Goal: Transaction & Acquisition: Purchase product/service

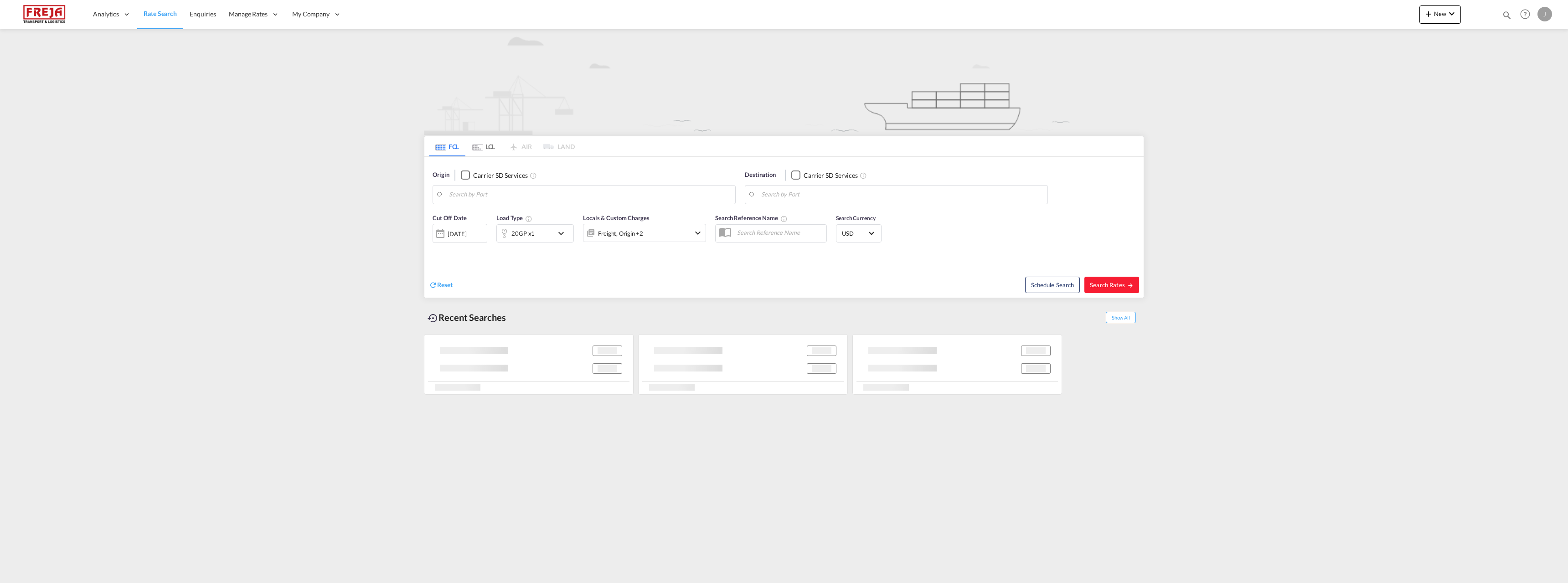
type input "Xiamen Pt, CNXMG"
type input "[GEOGRAPHIC_DATA] ([GEOGRAPHIC_DATA]), [GEOGRAPHIC_DATA]"
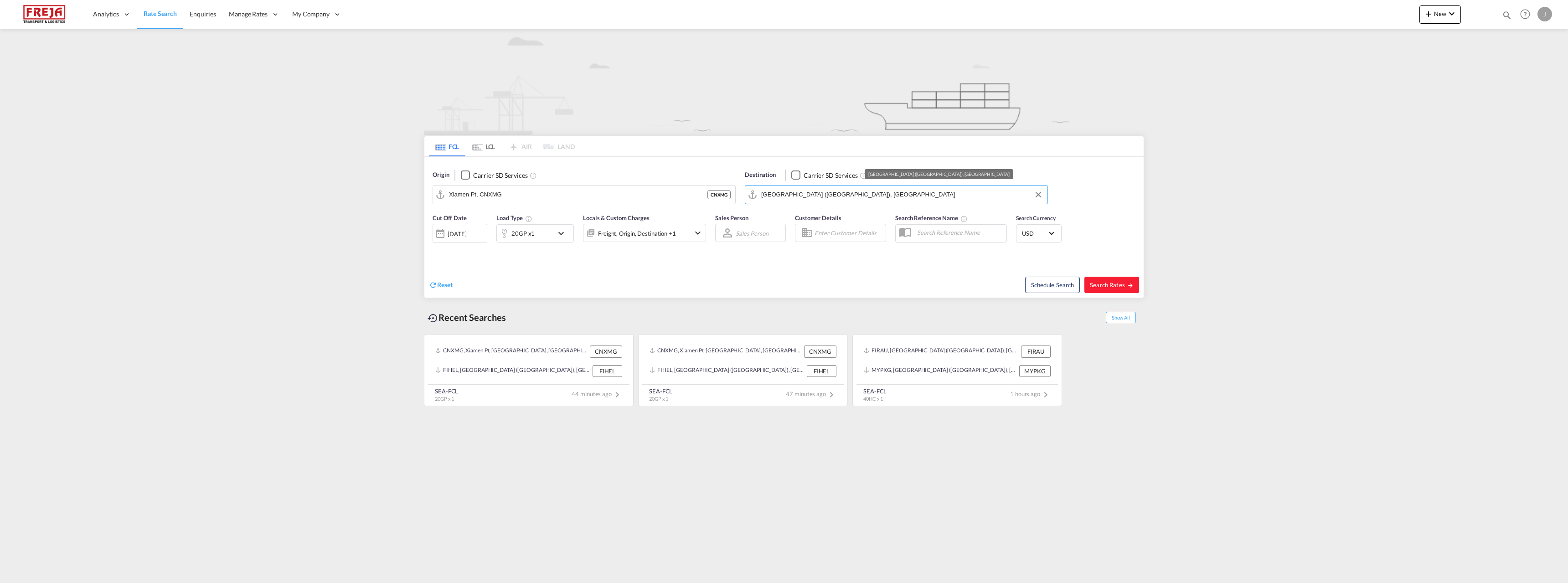
click at [854, 196] on input "[GEOGRAPHIC_DATA] ([GEOGRAPHIC_DATA]), [GEOGRAPHIC_DATA]" at bounding box center [901, 194] width 282 height 14
click at [490, 149] on md-tab-item "LCL" at bounding box center [483, 146] width 36 height 20
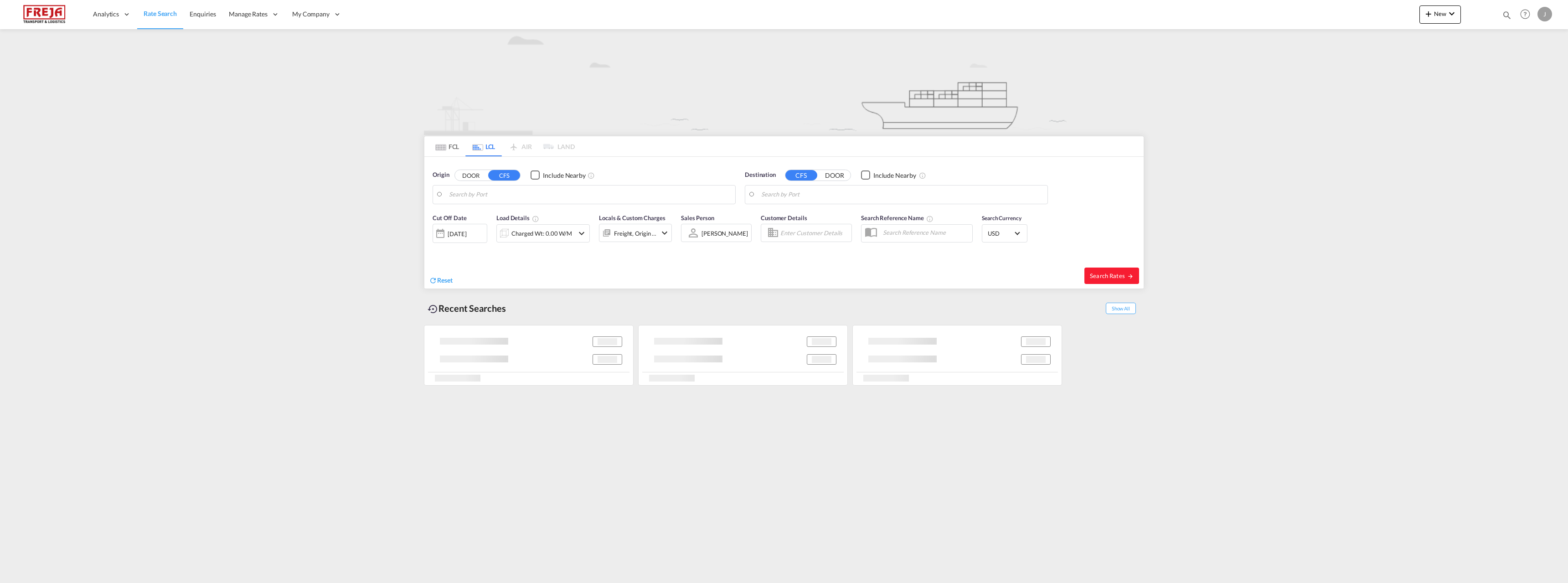
type input "[GEOGRAPHIC_DATA] ([GEOGRAPHIC_DATA]), [GEOGRAPHIC_DATA]"
click at [497, 198] on input "[GEOGRAPHIC_DATA] ([GEOGRAPHIC_DATA]), [GEOGRAPHIC_DATA]" at bounding box center [589, 194] width 282 height 14
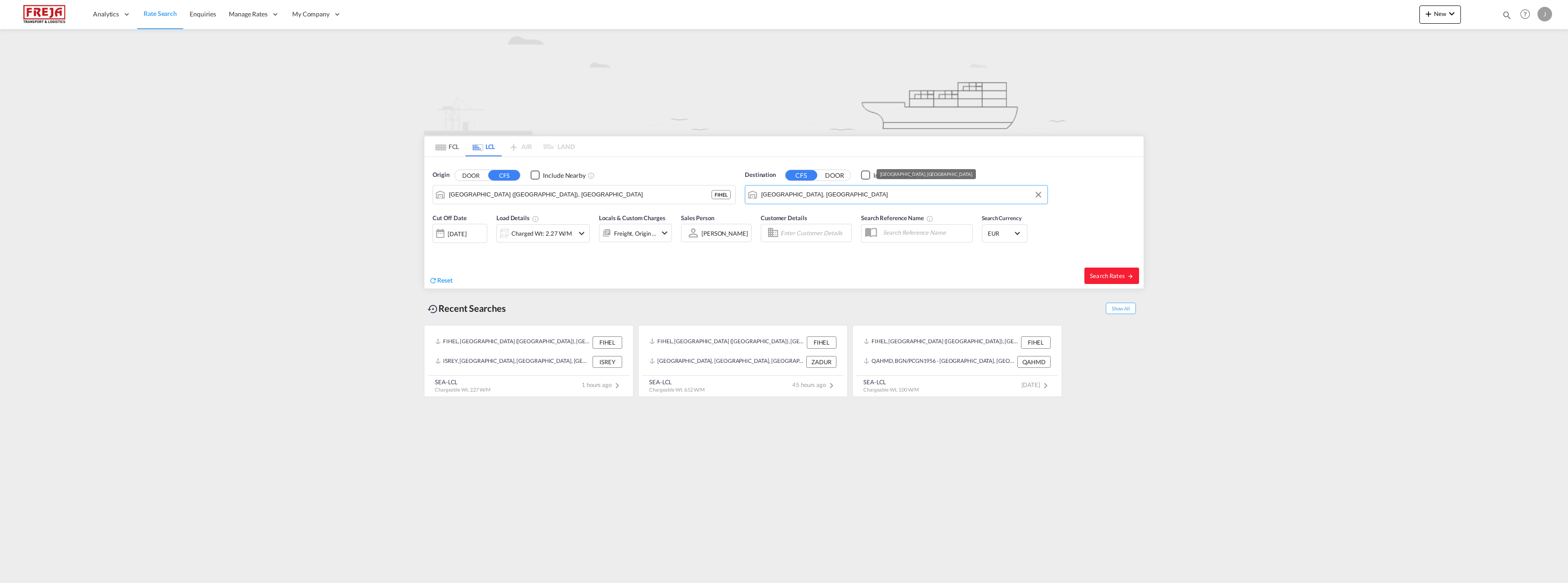
click at [784, 197] on input "[GEOGRAPHIC_DATA], [GEOGRAPHIC_DATA]" at bounding box center [901, 194] width 282 height 14
click at [787, 214] on div "[GEOGRAPHIC_DATA] [GEOGRAPHIC_DATA] LYTIP" at bounding box center [832, 219] width 173 height 27
type input "[GEOGRAPHIC_DATA], [GEOGRAPHIC_DATA]"
click at [1105, 275] on span "Search Rates" at bounding box center [1112, 276] width 44 height 7
type input "FIHEL to LYTIP / [DATE]"
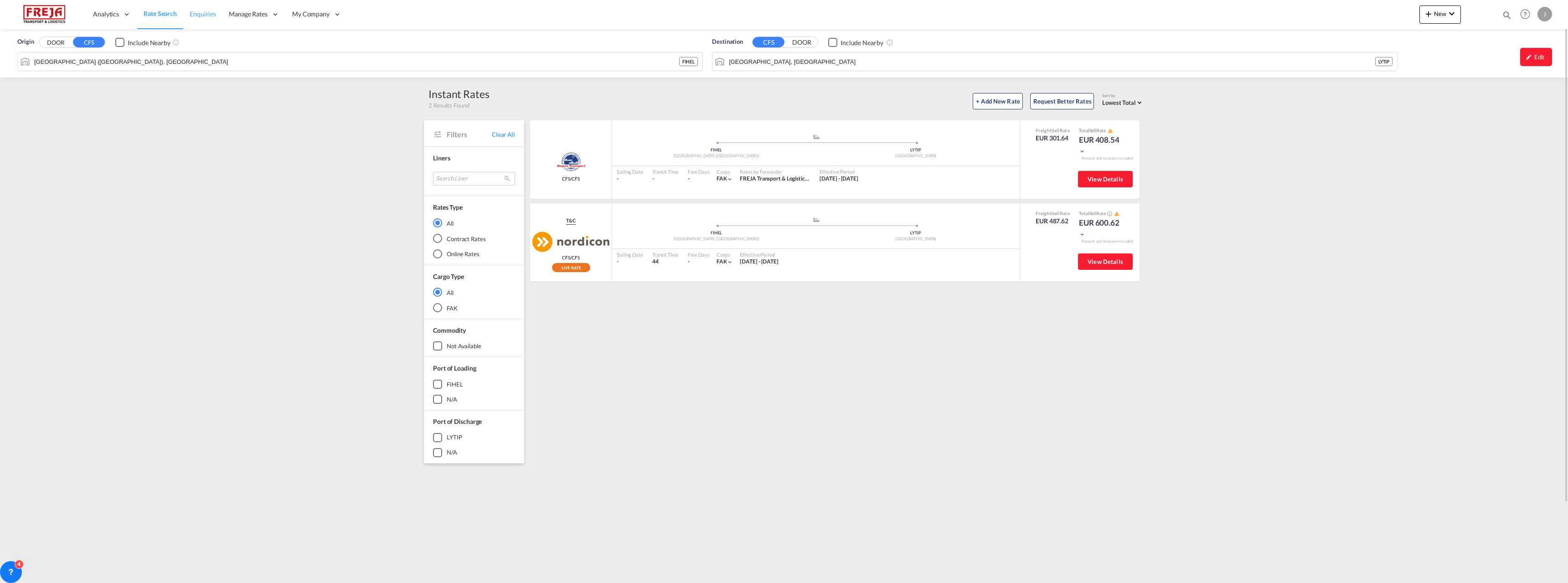
click at [211, 12] on span "Enquiries" at bounding box center [202, 14] width 26 height 8
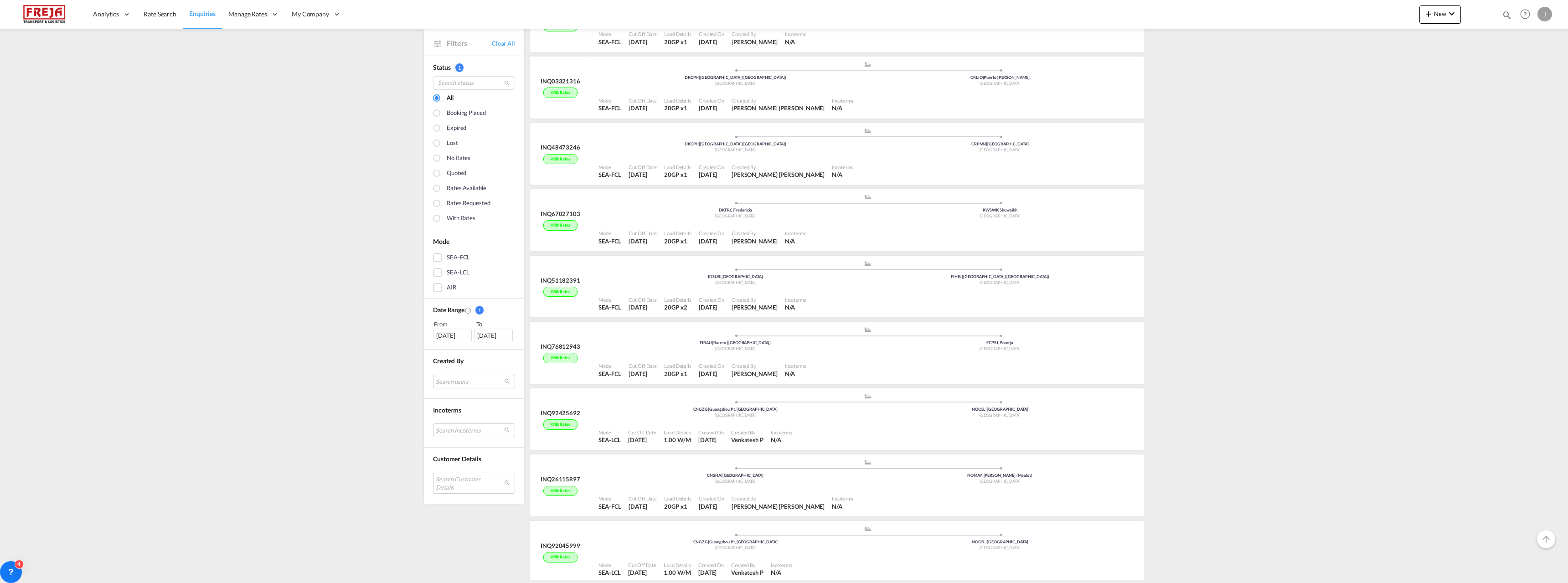
scroll to position [1276, 0]
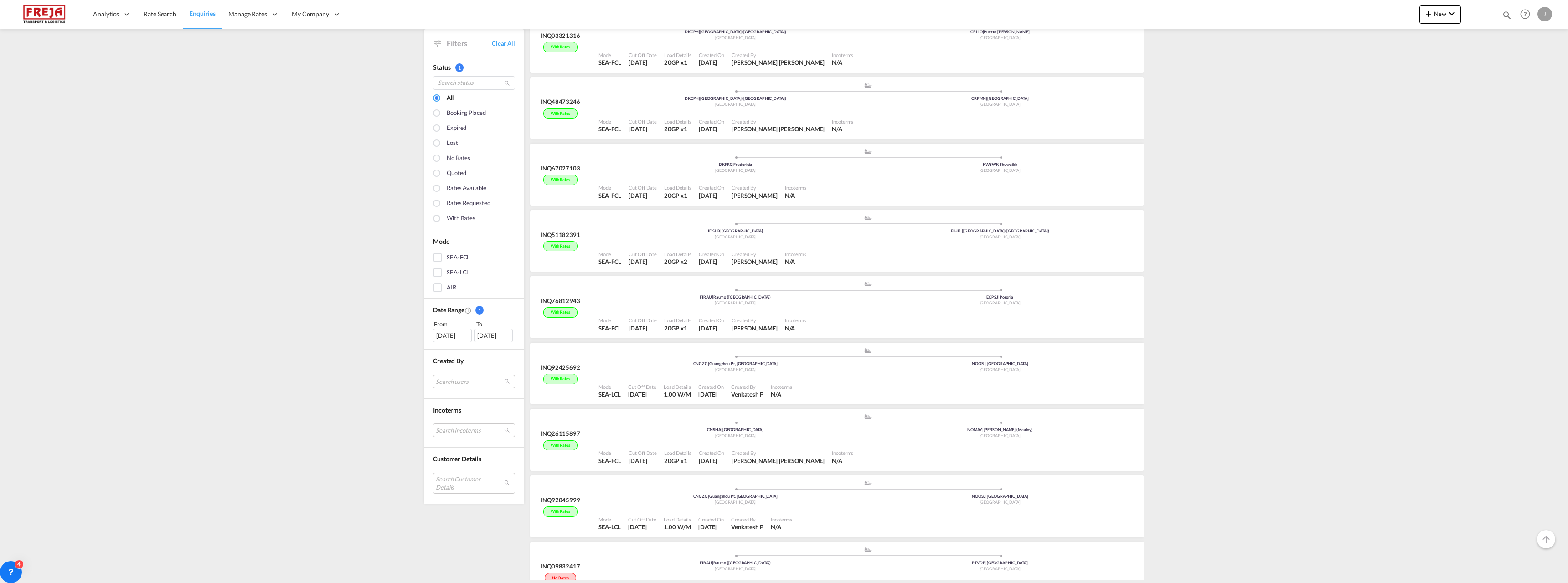
click at [455, 335] on div "[DATE]" at bounding box center [453, 335] width 39 height 14
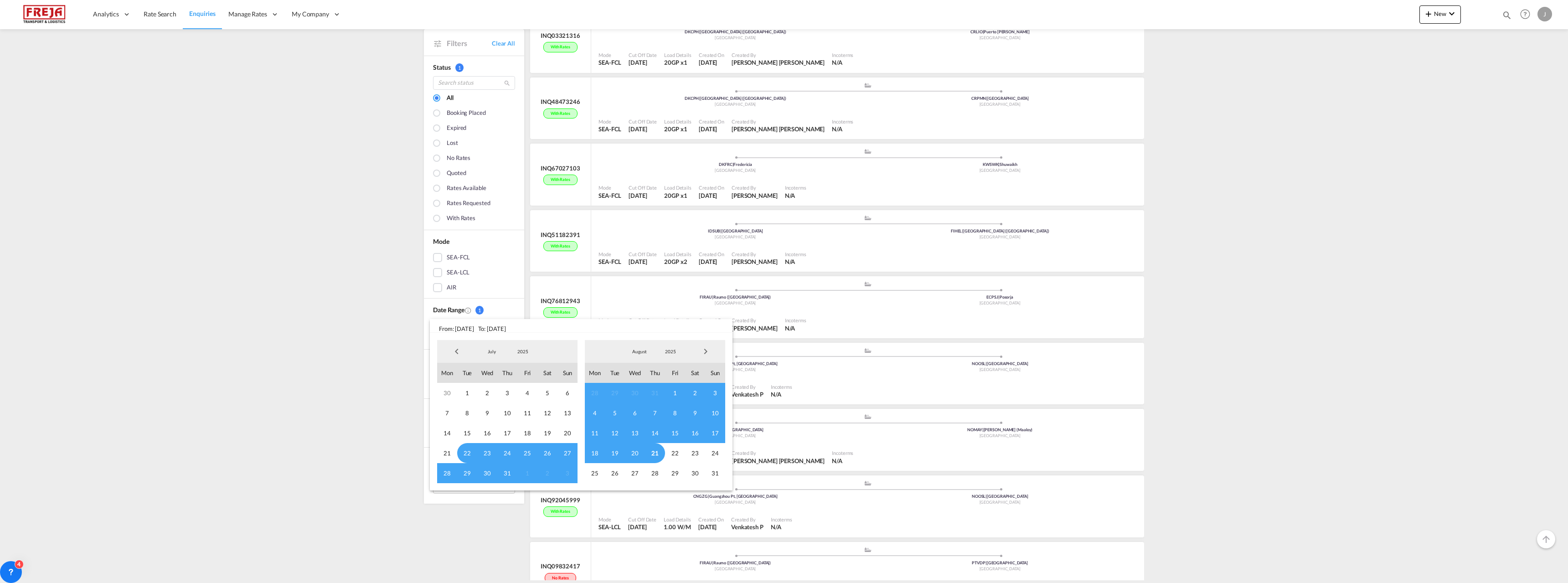
click at [595, 454] on span "18" at bounding box center [595, 453] width 20 height 20
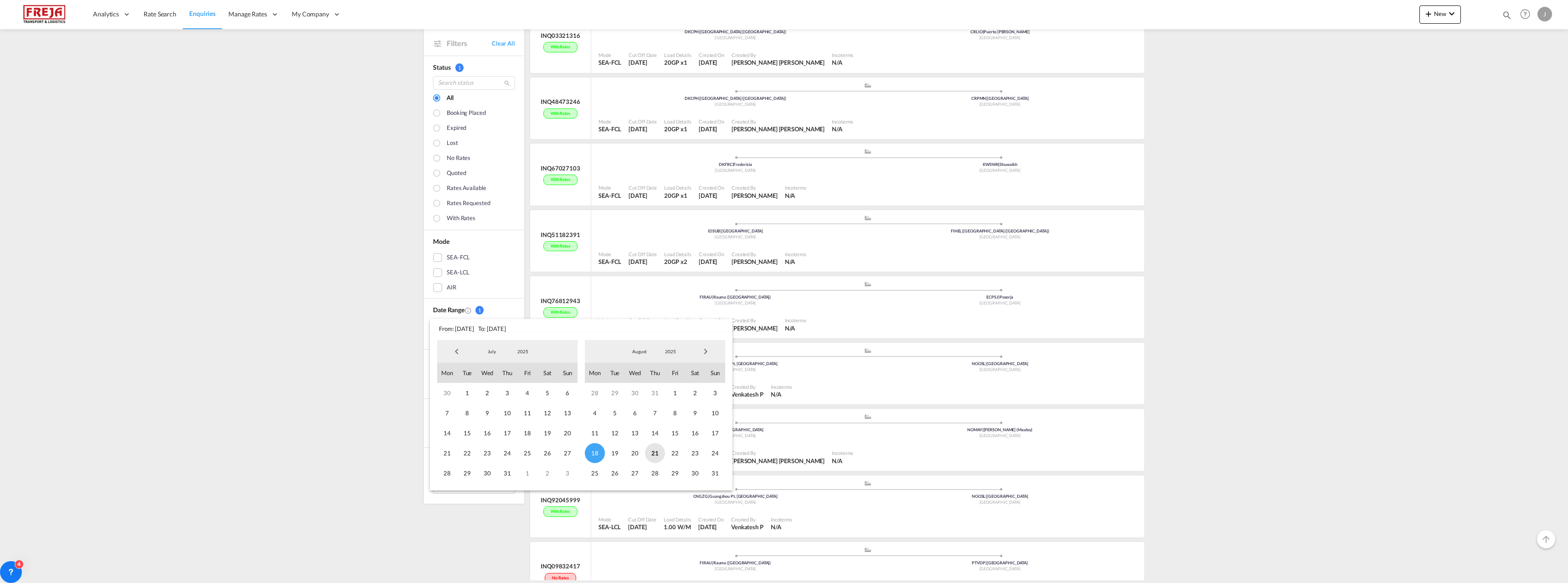
click at [657, 454] on span "21" at bounding box center [655, 453] width 20 height 20
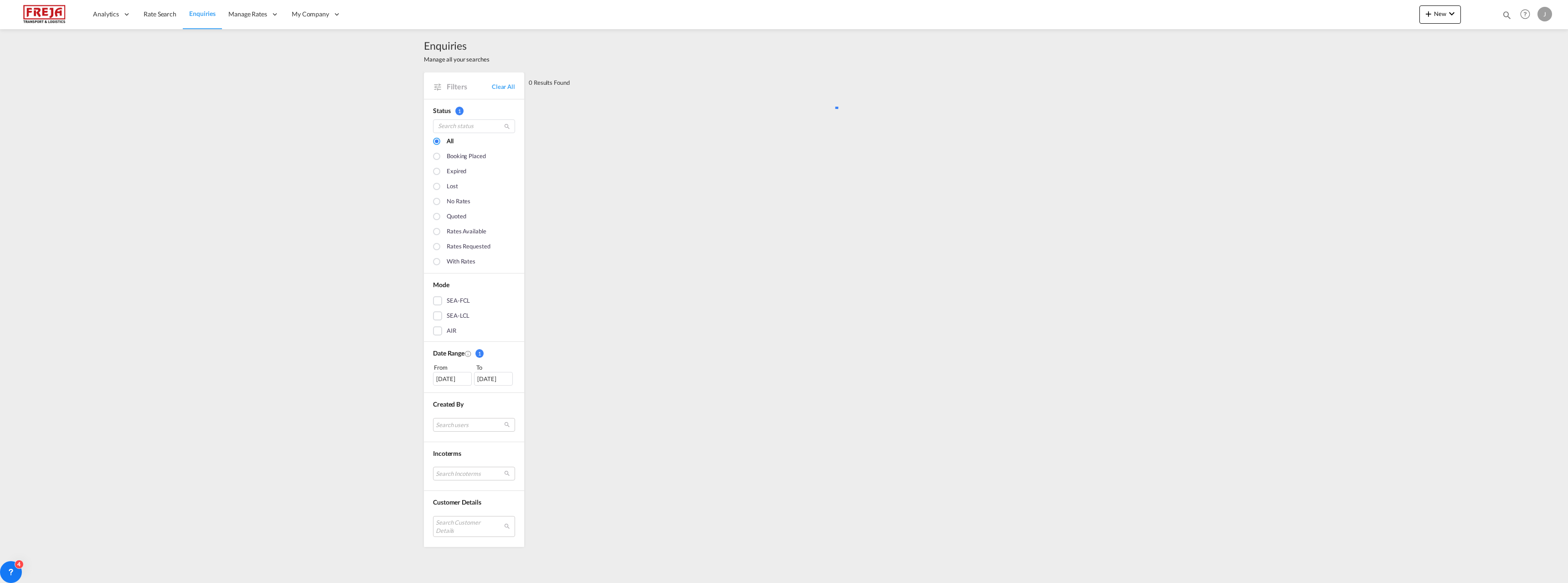
scroll to position [0, 0]
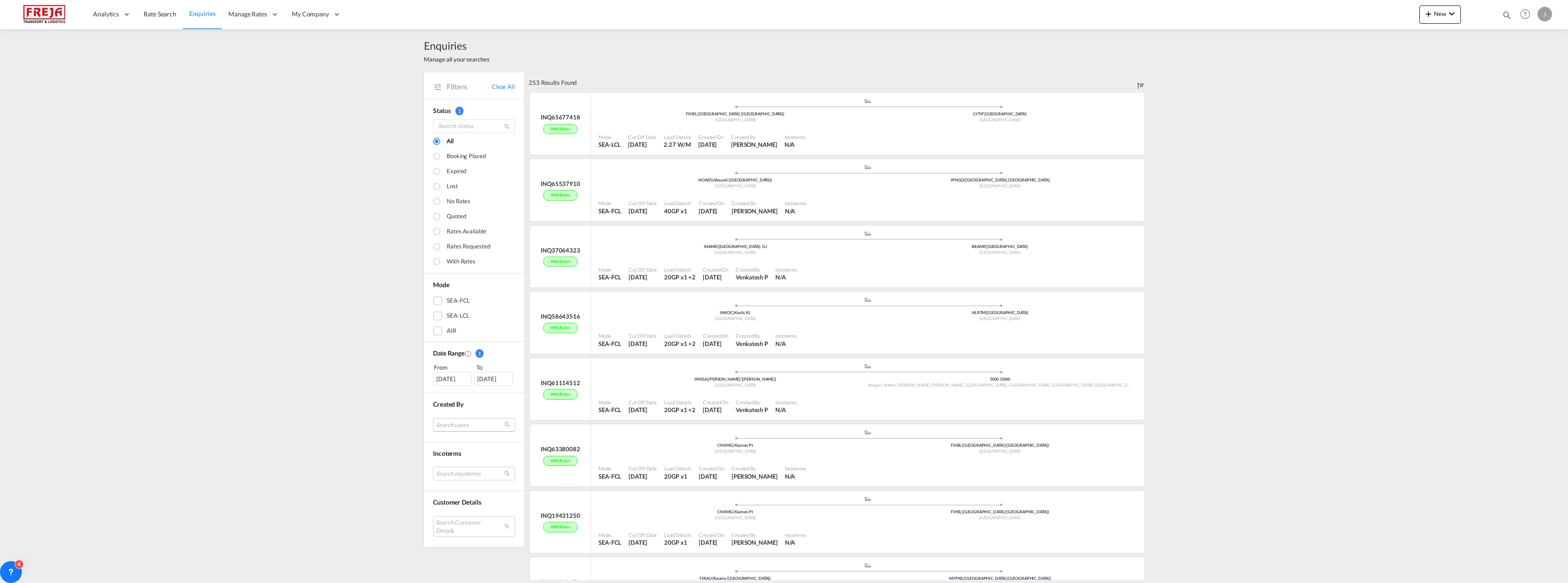
click at [457, 428] on md-select "Search users internal users internal_user [PERSON_NAME] [PERSON_NAME] [PERSON_N…" at bounding box center [474, 424] width 82 height 14
click at [456, 392] on input "search" at bounding box center [466, 388] width 98 height 8
type input "jarkko"
click at [449, 430] on small "jarkko .[EMAIL_ADDRESS][DOMAIN_NAME]" at bounding box center [481, 428] width 100 height 6
click at [450, 440] on div "Done" at bounding box center [470, 444] width 116 height 16
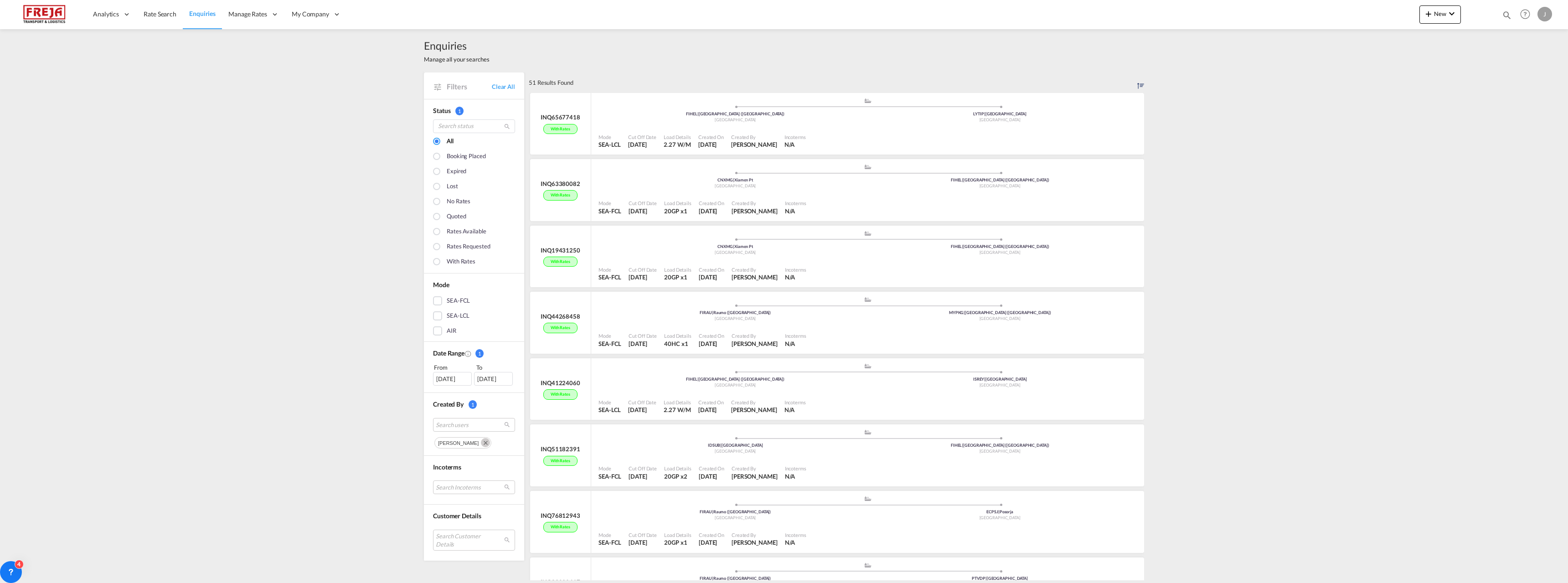
click at [481, 443] on md-icon "Remove" at bounding box center [485, 442] width 9 height 9
click at [460, 426] on md-select "Search users" at bounding box center [474, 424] width 82 height 14
click at [436, 386] on input "jarkko" at bounding box center [466, 388] width 98 height 8
type input "[PERSON_NAME]"
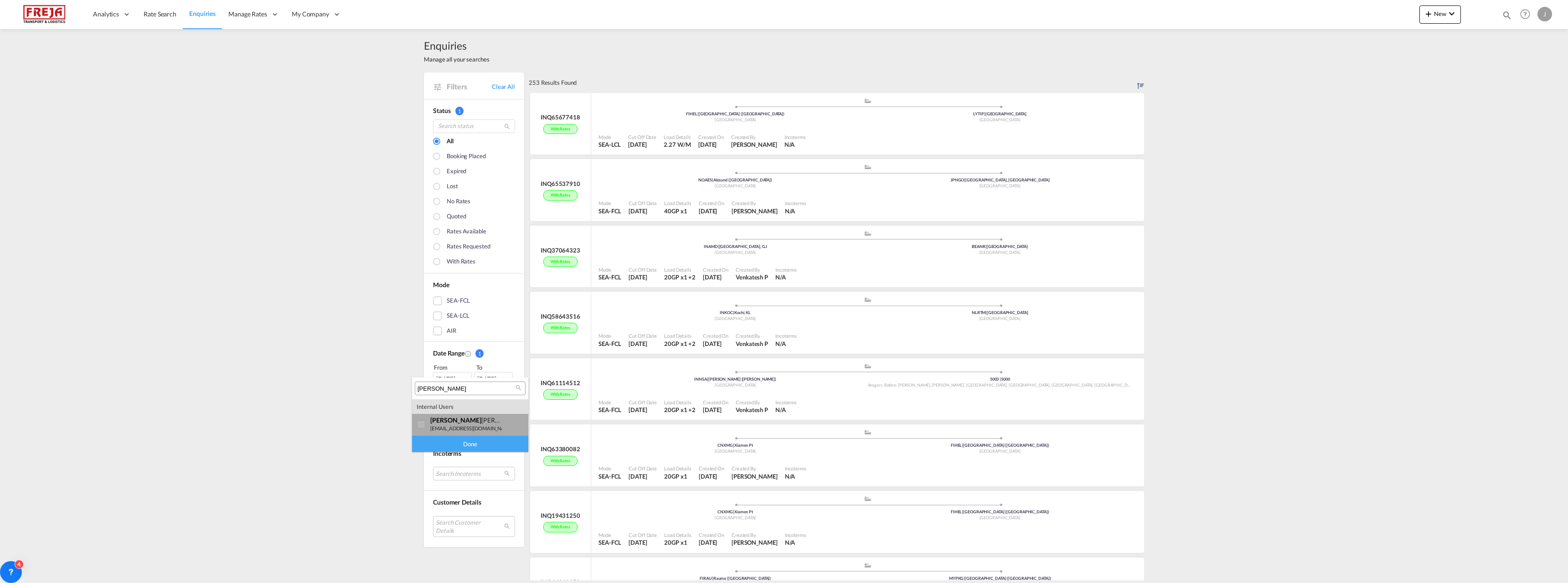
click at [419, 420] on div at bounding box center [422, 424] width 9 height 9
click at [437, 442] on div "Done" at bounding box center [470, 444] width 116 height 16
click at [481, 442] on md-icon "Remove" at bounding box center [485, 442] width 9 height 9
drag, startPoint x: 169, startPoint y: 14, endPoint x: 150, endPoint y: 18, distance: 19.4
click at [169, 14] on span "Rate Search" at bounding box center [160, 14] width 33 height 8
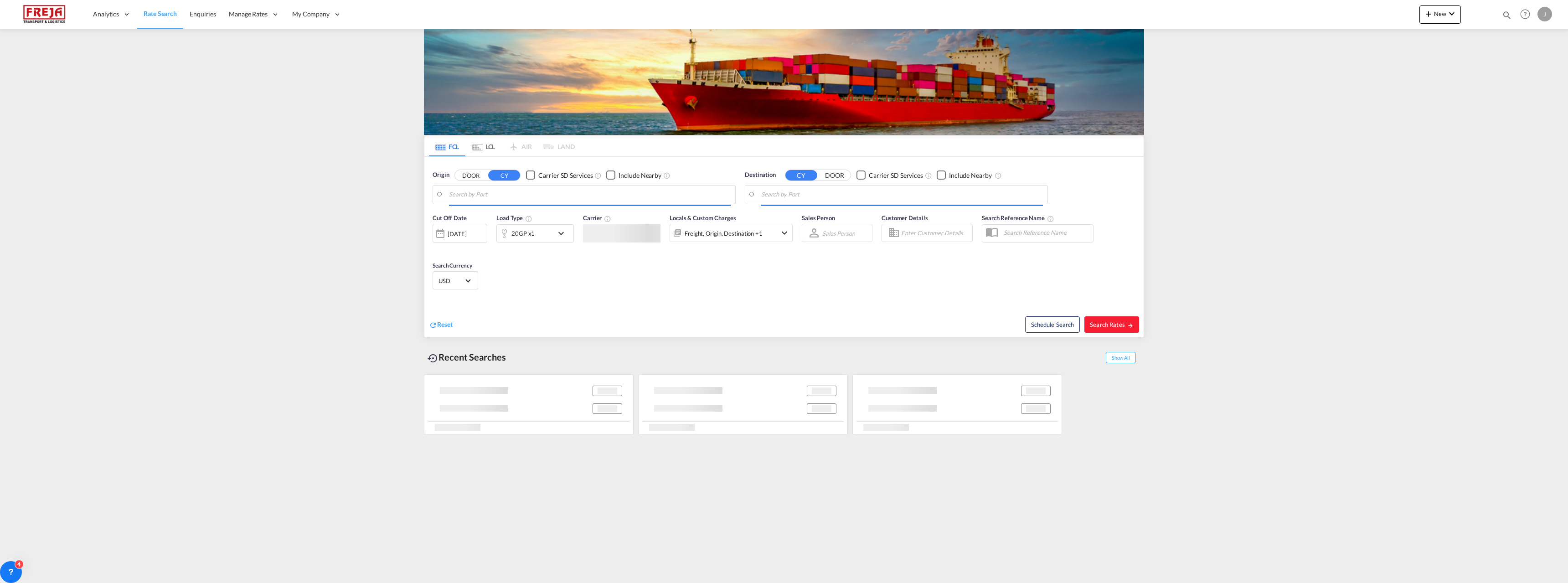
type input "Xiamen Pt, CNXMG"
type input "[GEOGRAPHIC_DATA] ([GEOGRAPHIC_DATA]), [GEOGRAPHIC_DATA]"
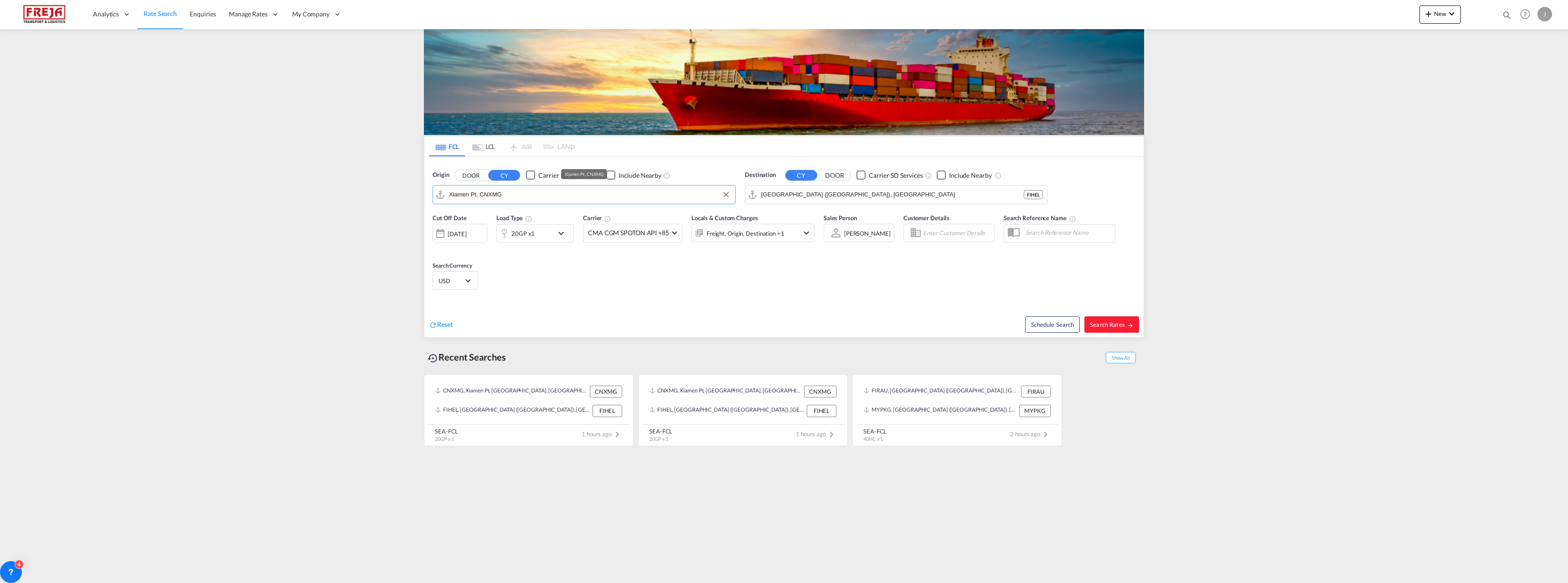
drag, startPoint x: 522, startPoint y: 198, endPoint x: 328, endPoint y: 174, distance: 195.5
click at [328, 174] on md-content "Analytics Reports Dashboard Rate Search Enquiries Manage Rates Contract Rates" at bounding box center [784, 291] width 1568 height 583
click at [769, 195] on input "[GEOGRAPHIC_DATA] ([GEOGRAPHIC_DATA]), [GEOGRAPHIC_DATA]" at bounding box center [901, 194] width 282 height 14
click at [678, 195] on input "Xiamen Pt, CNXMG" at bounding box center [589, 194] width 282 height 14
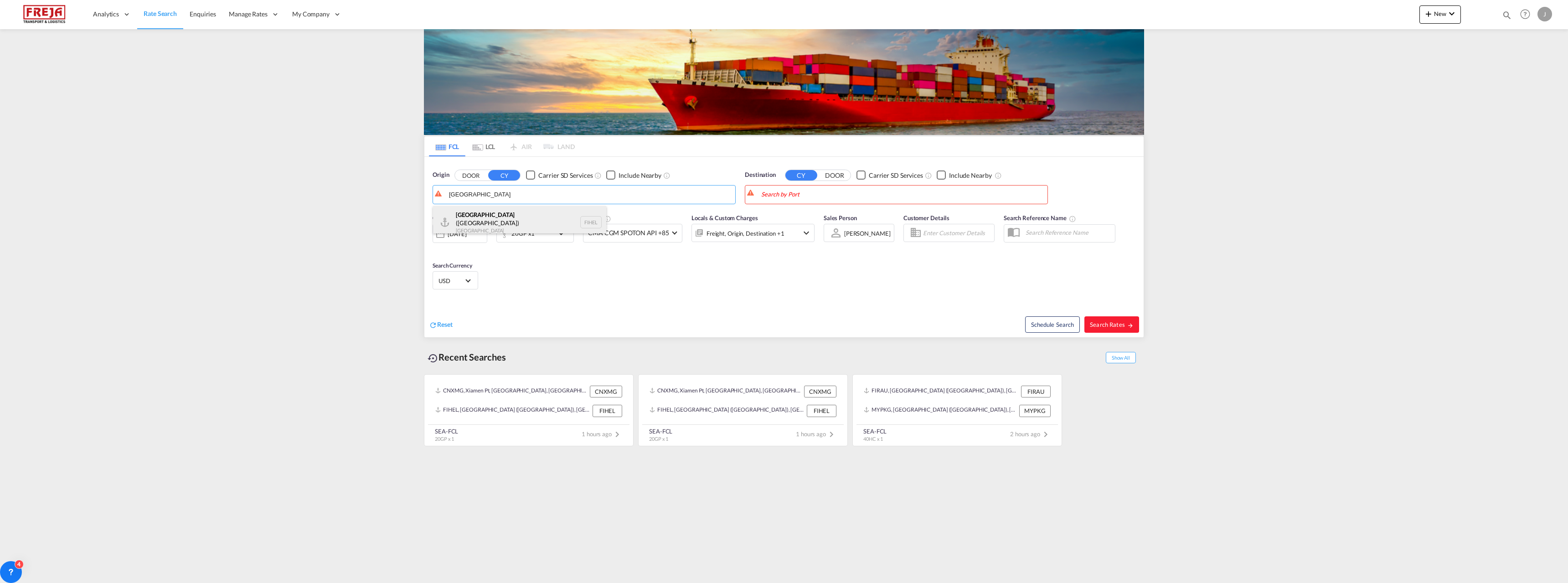
click at [577, 216] on div "[GEOGRAPHIC_DATA] ([GEOGRAPHIC_DATA]) [GEOGRAPHIC_DATA] FIHEL" at bounding box center [520, 222] width 173 height 33
type input "[GEOGRAPHIC_DATA] ([GEOGRAPHIC_DATA]), [GEOGRAPHIC_DATA]"
click at [806, 196] on body "Analytics Reports Dashboard Rate Search Enquiries Manage Rates Contract Rates" at bounding box center [784, 291] width 1568 height 583
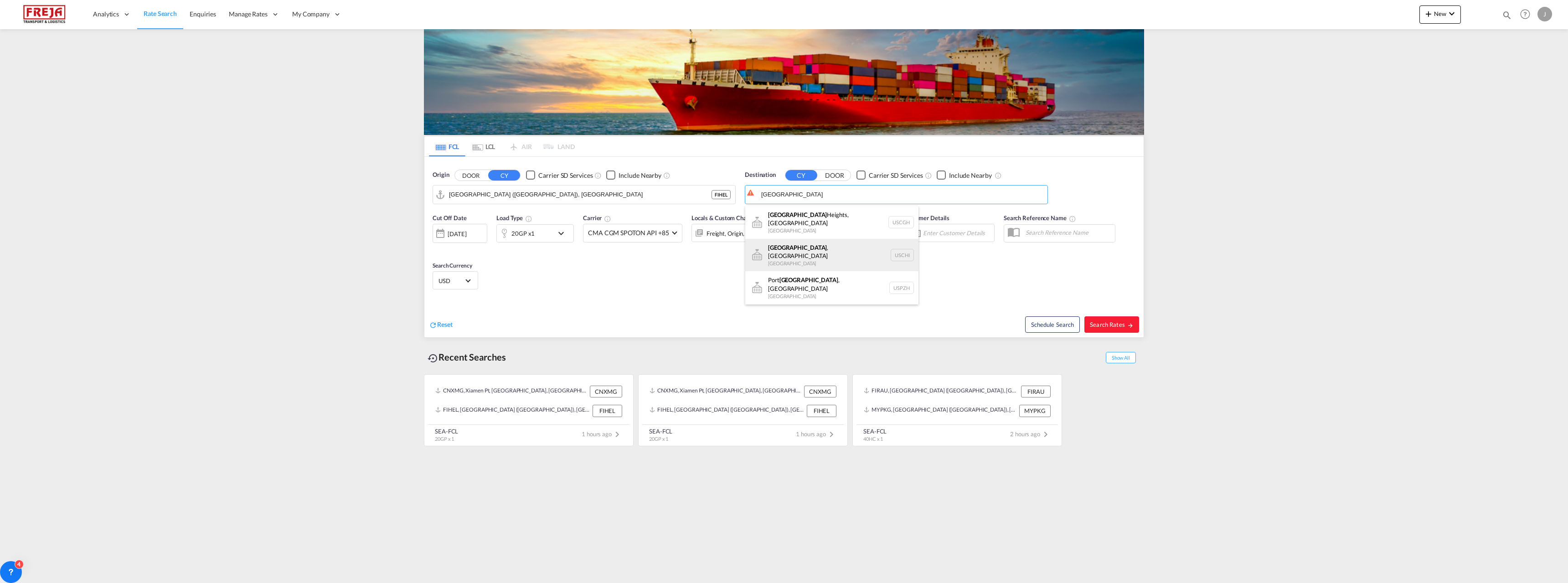
click at [815, 244] on div "[GEOGRAPHIC_DATA] , [GEOGRAPHIC_DATA] [GEOGRAPHIC_DATA] [GEOGRAPHIC_DATA]" at bounding box center [832, 255] width 173 height 33
type input "[GEOGRAPHIC_DATA], [GEOGRAPHIC_DATA], USCHI"
click at [1113, 321] on span "Search Rates" at bounding box center [1112, 325] width 44 height 7
type input "FIHEL to USCHI / [DATE]"
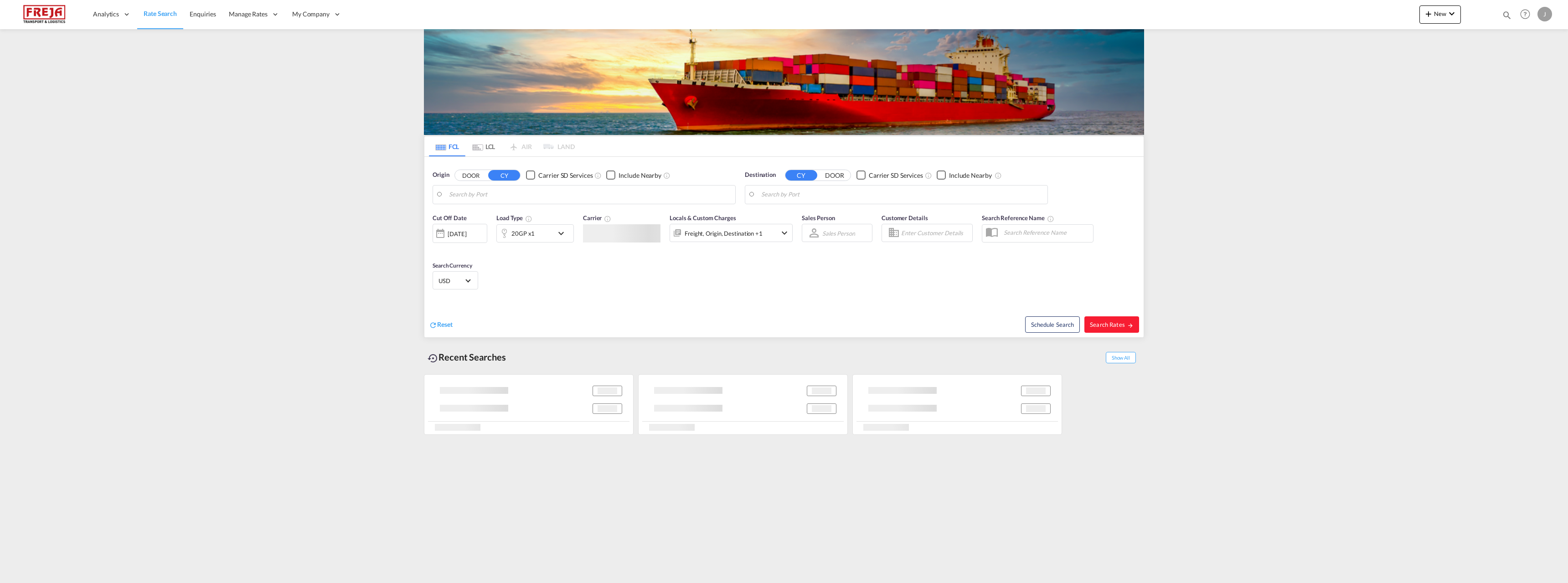
type input "[GEOGRAPHIC_DATA] ([GEOGRAPHIC_DATA]), [GEOGRAPHIC_DATA]"
type input "[GEOGRAPHIC_DATA], [GEOGRAPHIC_DATA], [GEOGRAPHIC_DATA]"
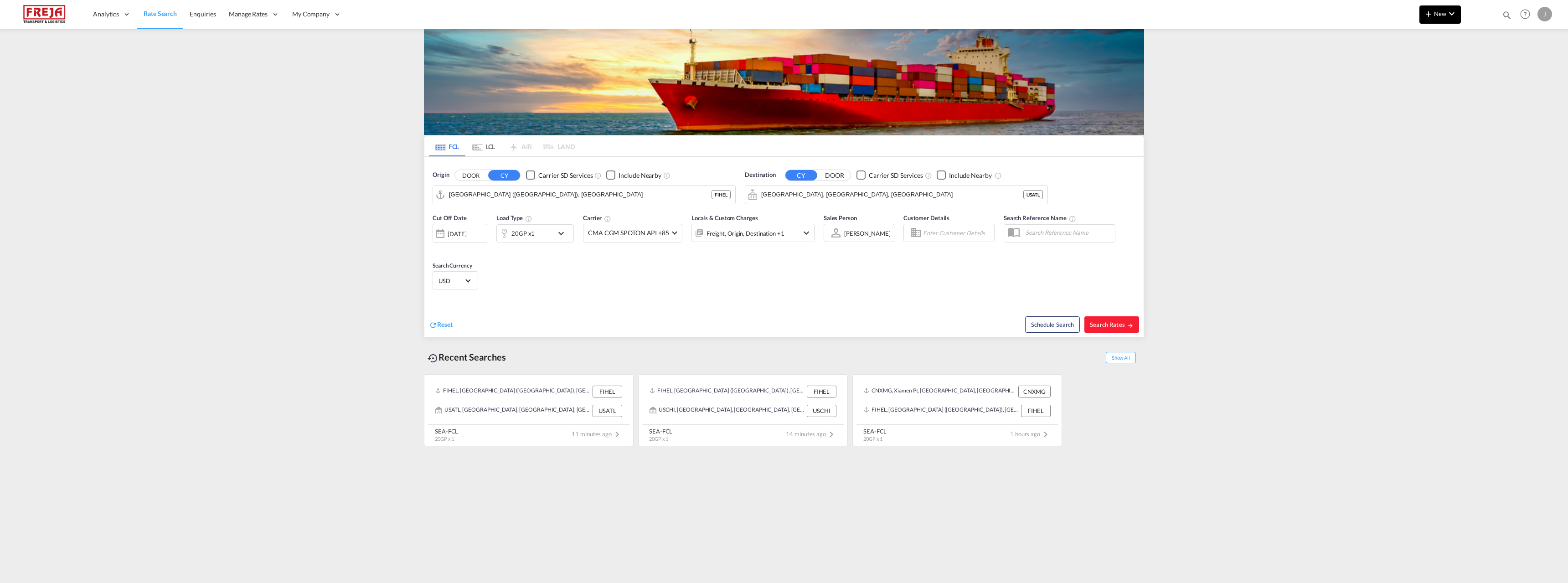
click at [1449, 12] on md-icon "icon-chevron-down" at bounding box center [1452, 14] width 11 height 11
click at [1475, 65] on span "Ratesheet" at bounding box center [1477, 68] width 10 height 18
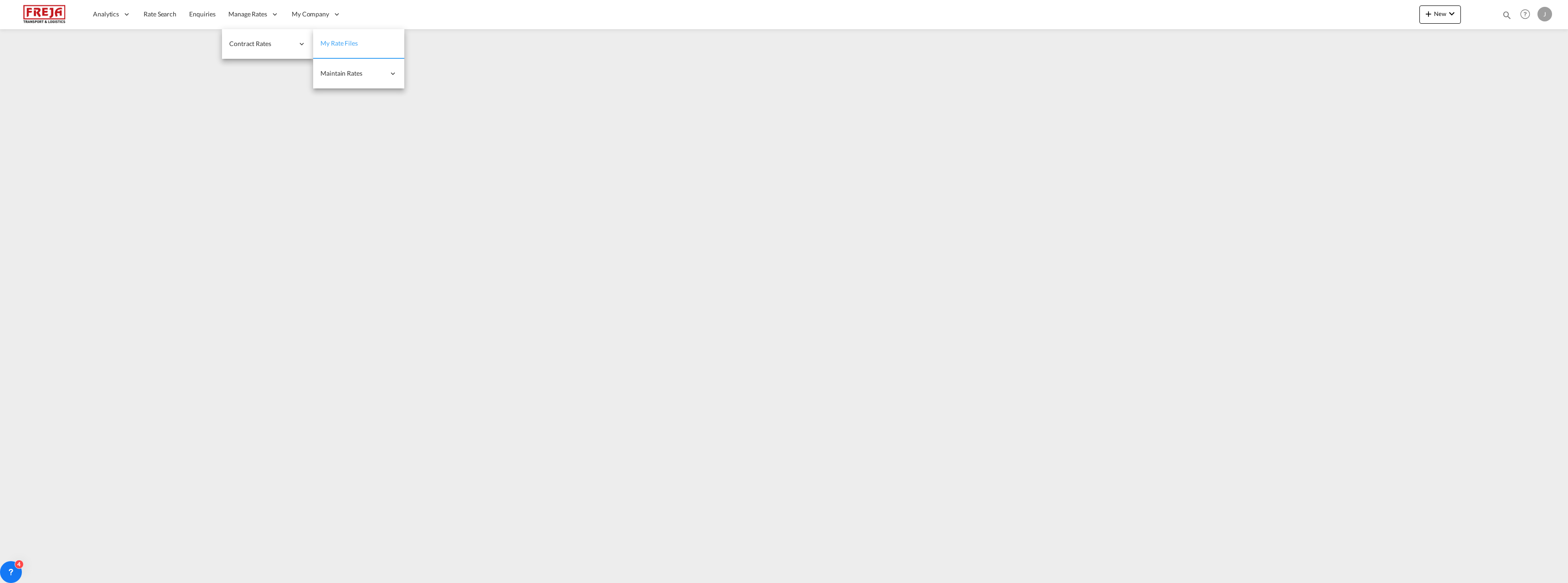
click at [345, 47] on span "My Rate Files" at bounding box center [338, 44] width 37 height 9
click at [196, 18] on span "Enquiries" at bounding box center [202, 14] width 26 height 8
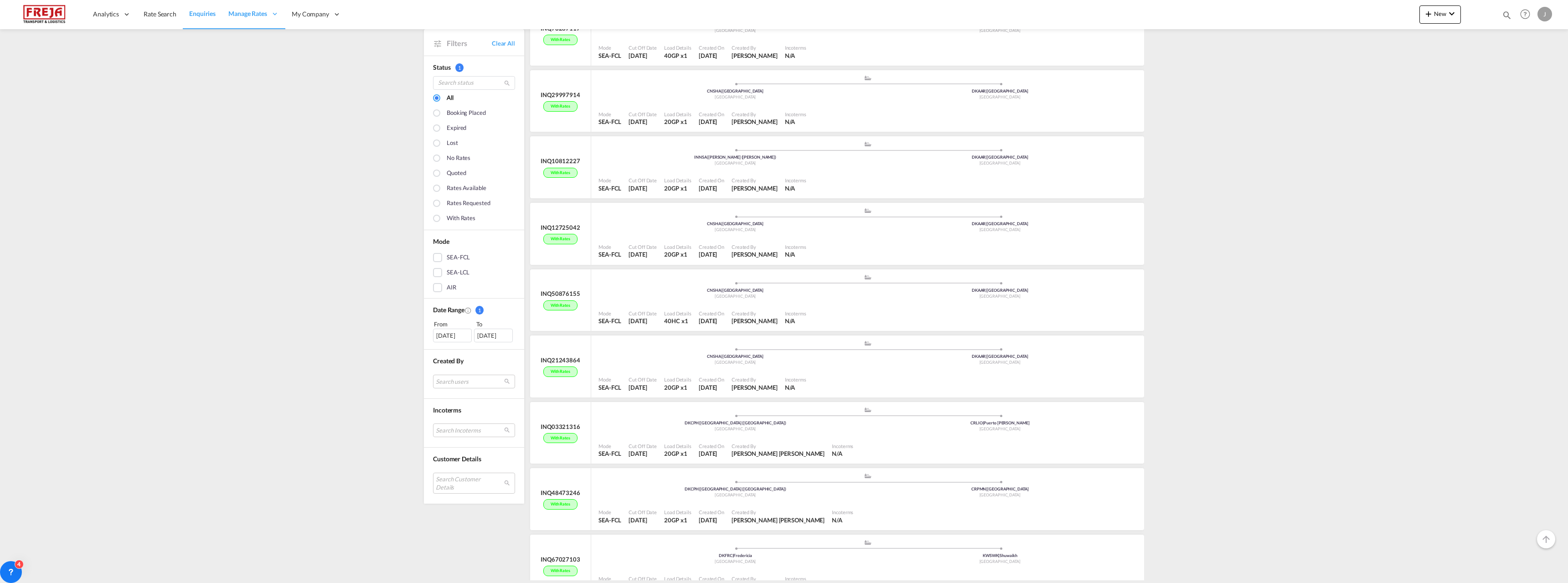
scroll to position [1913, 0]
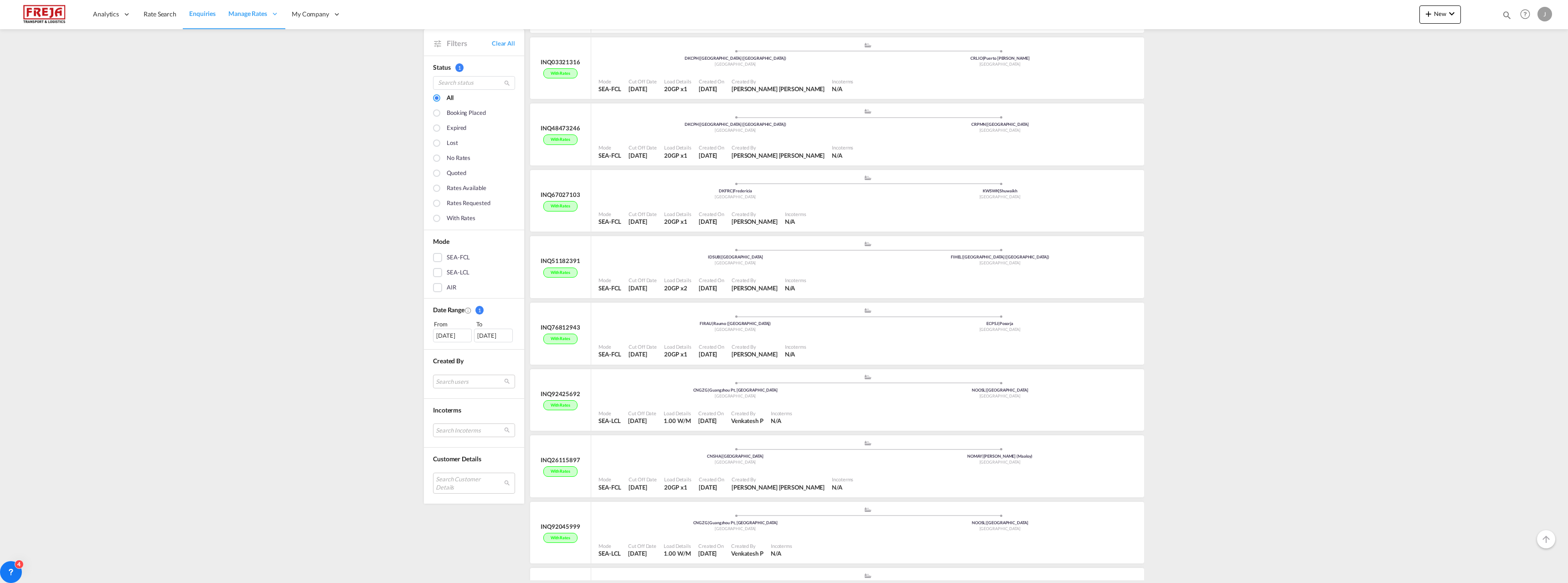
click at [454, 337] on div "[DATE]" at bounding box center [453, 335] width 39 height 14
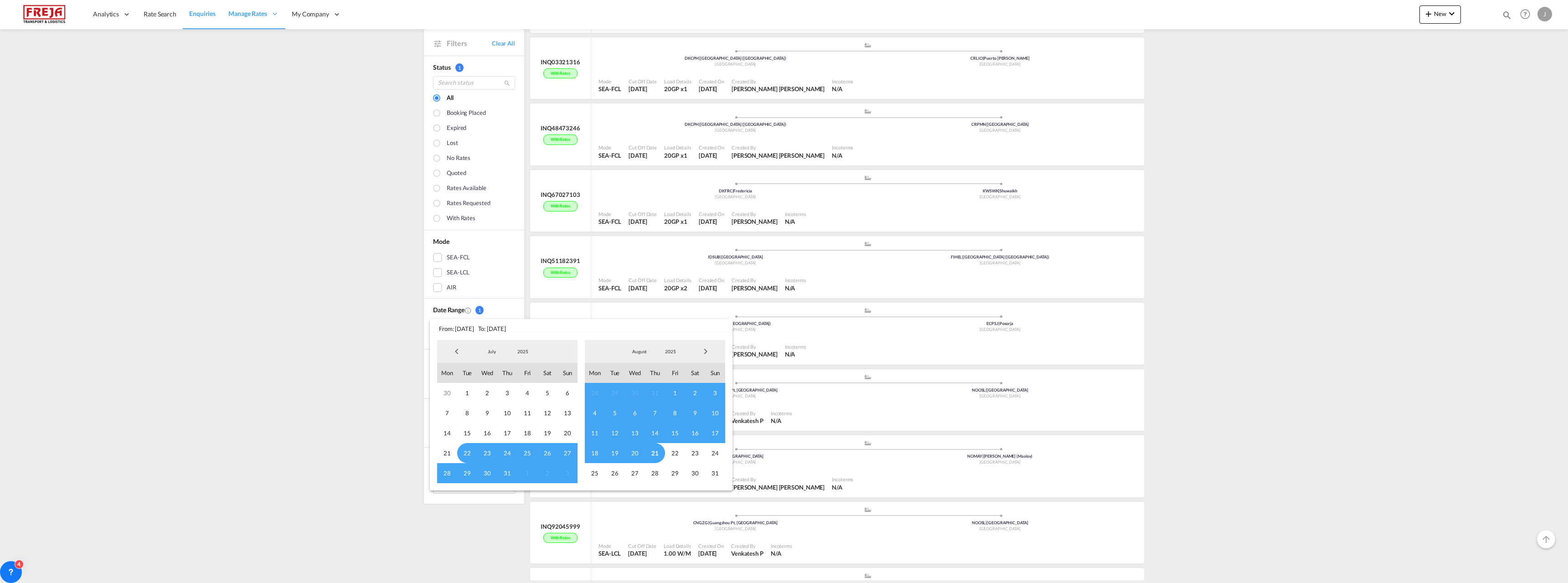
click at [656, 450] on span "21" at bounding box center [655, 453] width 20 height 20
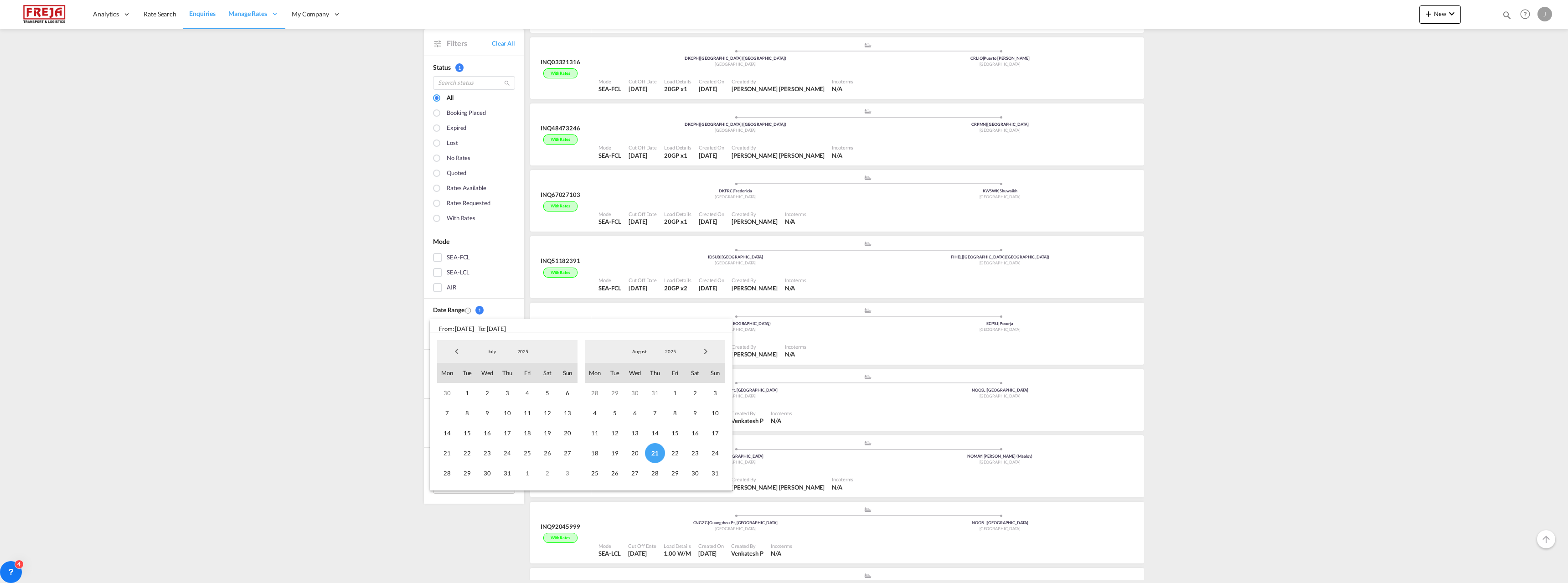
click at [656, 450] on span "21" at bounding box center [655, 453] width 20 height 20
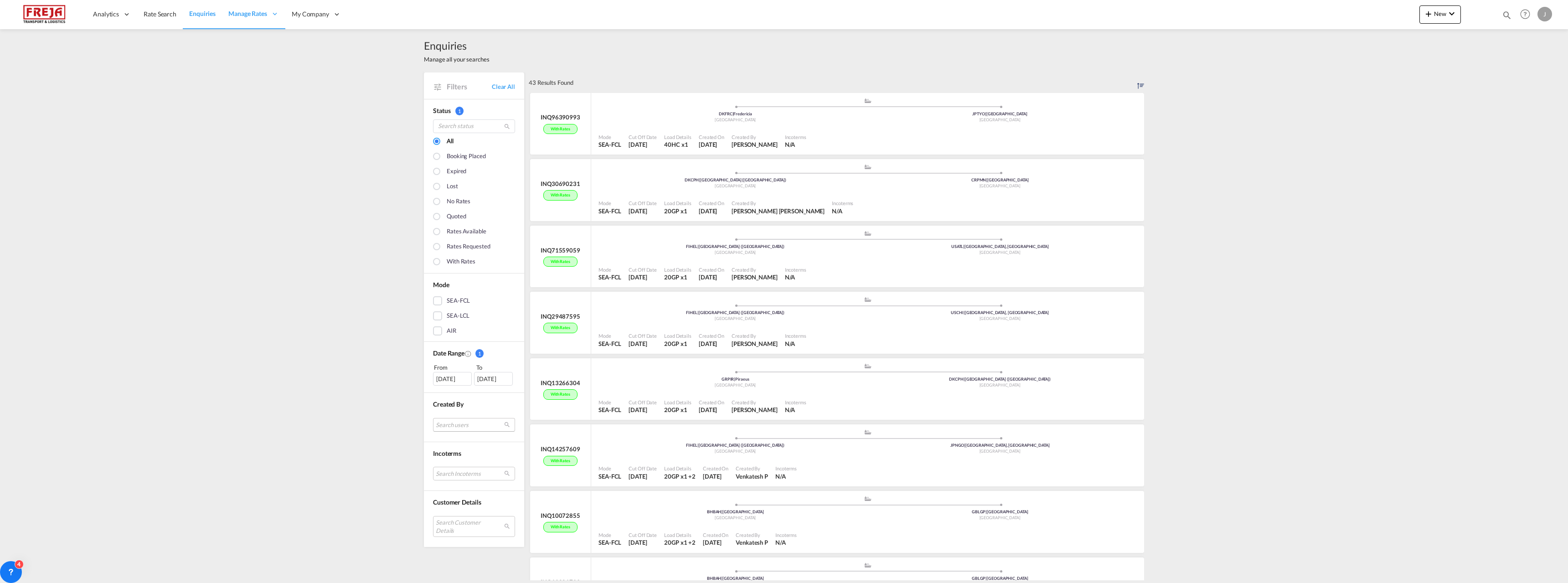
click at [446, 422] on md-select "Search users internal users internal_user [PERSON_NAME] [PERSON_NAME] [PERSON_N…" at bounding box center [474, 424] width 82 height 14
click at [451, 387] on input "search" at bounding box center [466, 388] width 98 height 8
type input "jarkk"
click at [450, 423] on div "jarkk o Lamminpaa" at bounding box center [466, 420] width 72 height 8
click at [452, 443] on div "Done" at bounding box center [470, 444] width 116 height 16
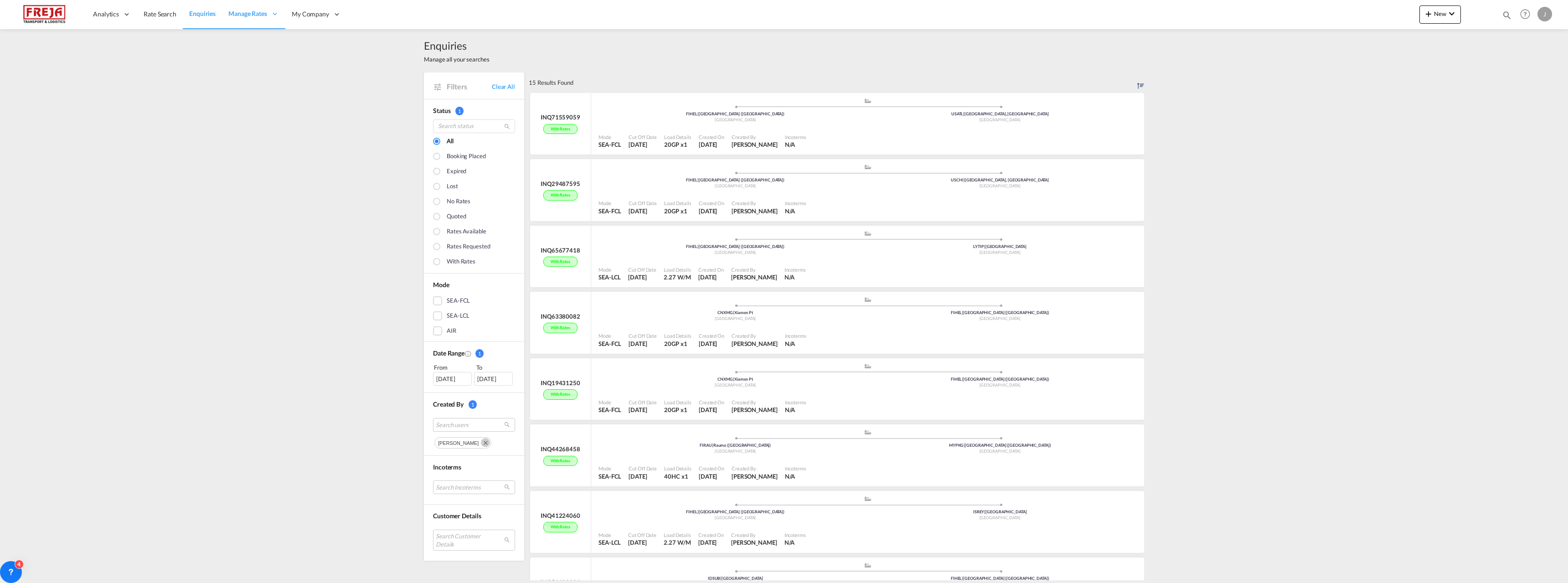
click at [483, 443] on md-icon "Remove" at bounding box center [485, 442] width 9 height 9
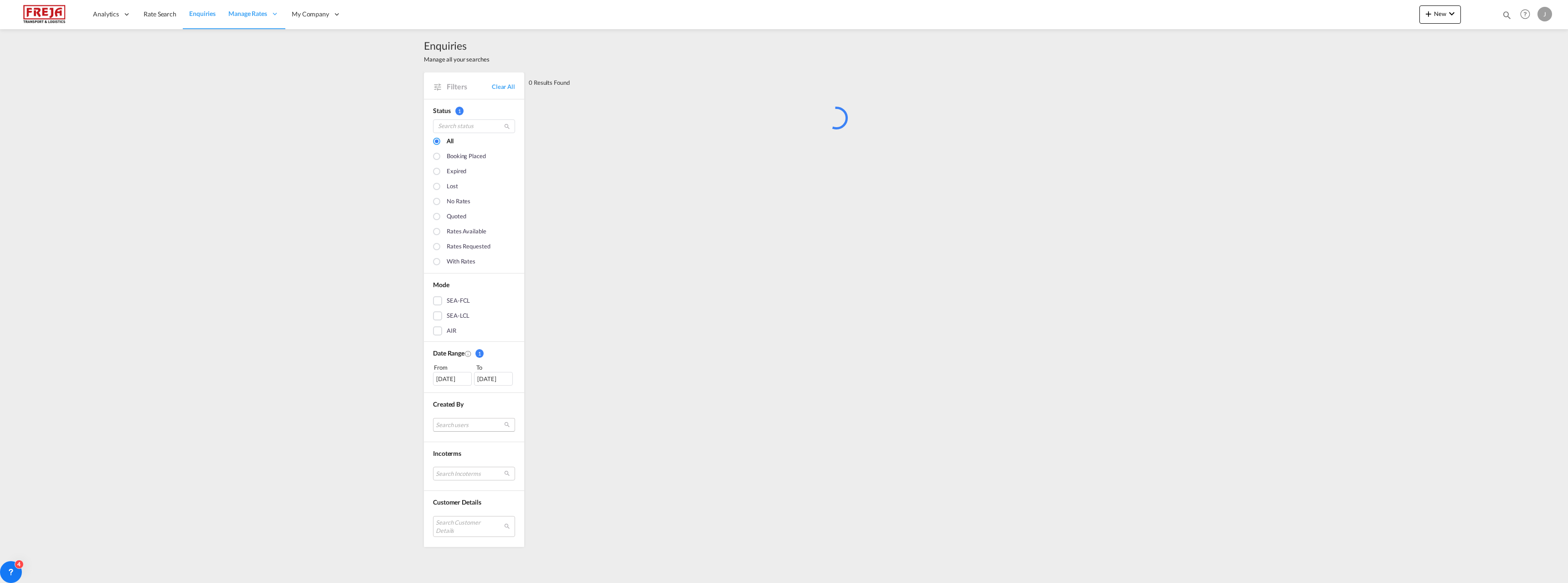
click at [470, 425] on md-select "Search users" at bounding box center [474, 424] width 82 height 14
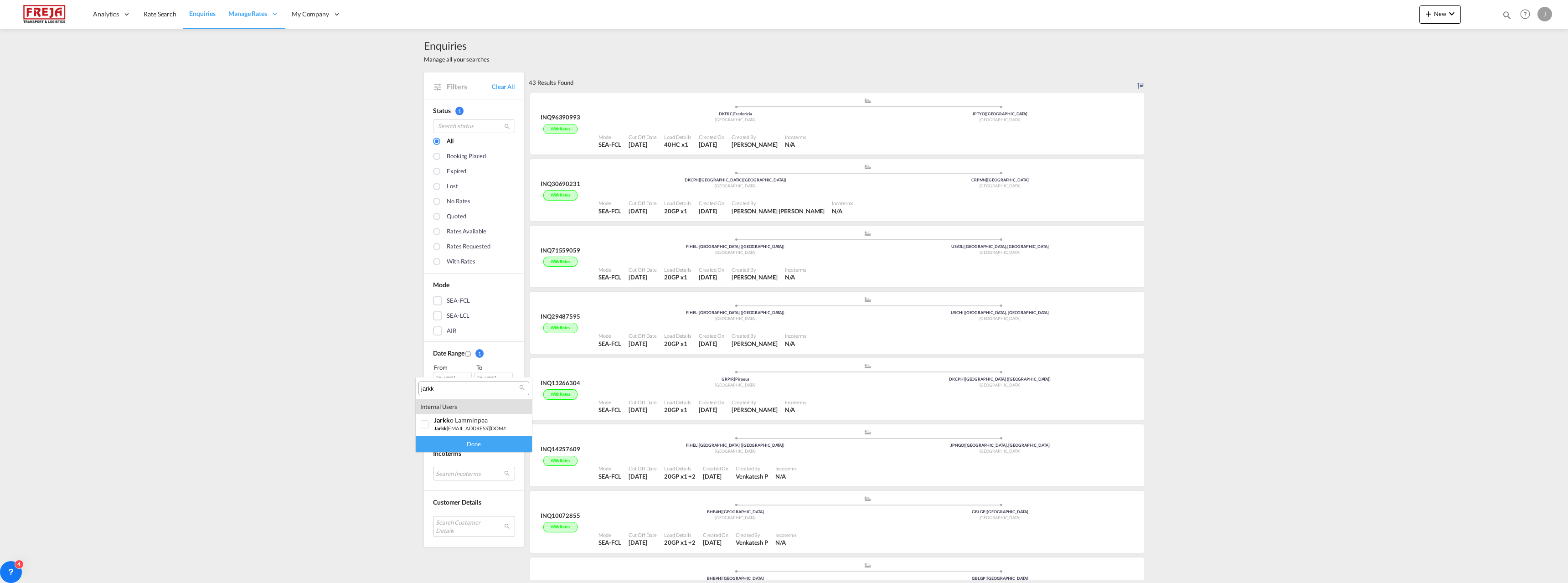
type md-option "[object Object]"
click at [466, 388] on input "jarkk" at bounding box center [470, 388] width 98 height 8
type input "b"
type input "venk"
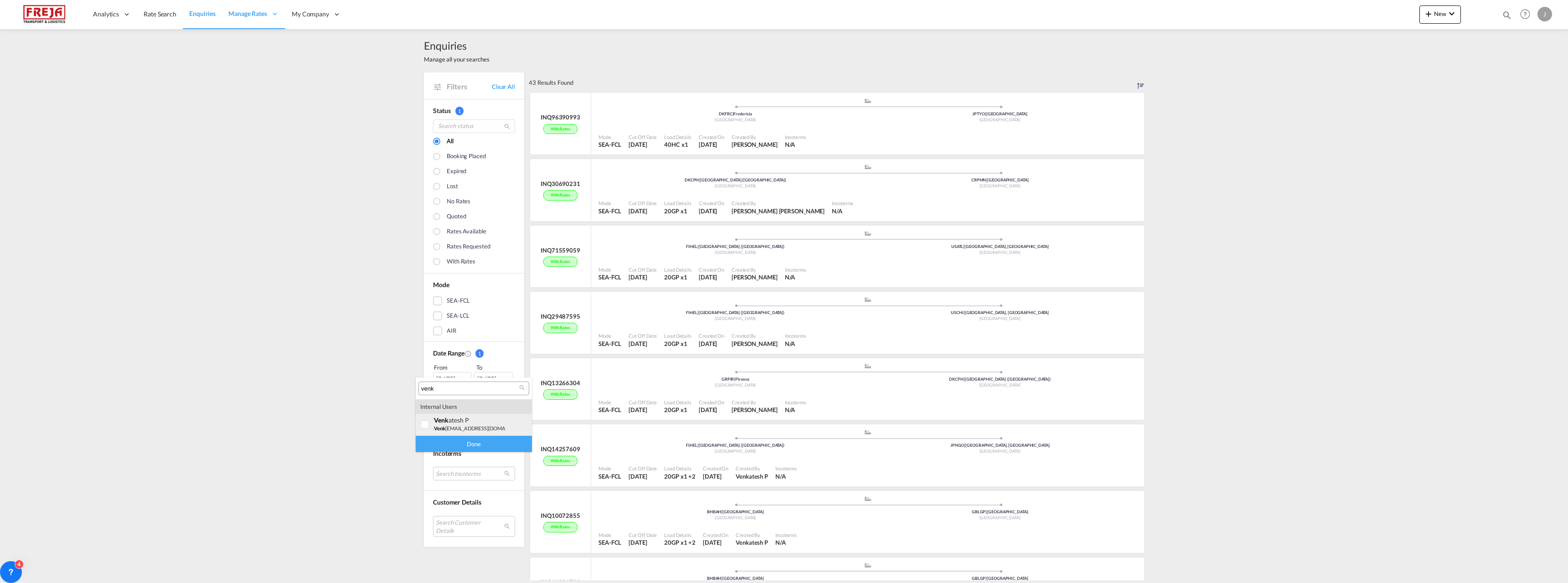
click at [460, 419] on div "venk atesh P" at bounding box center [470, 420] width 72 height 8
click at [458, 442] on div "Done" at bounding box center [473, 444] width 116 height 16
